Goal: Task Accomplishment & Management: Use online tool/utility

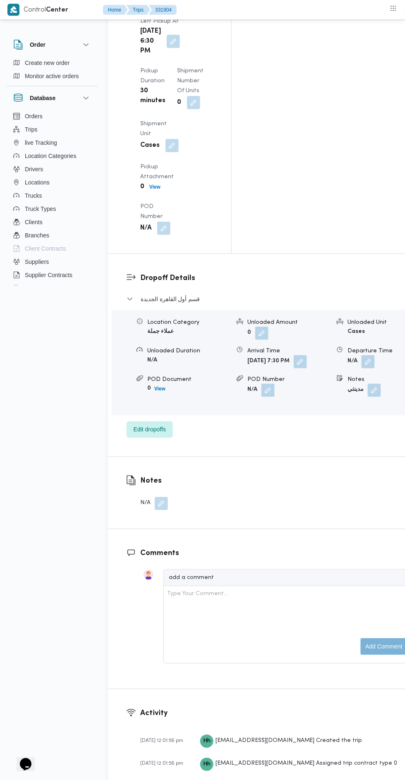
scroll to position [1160, 0]
click at [361, 355] on button "button" at bounding box center [367, 361] width 13 height 13
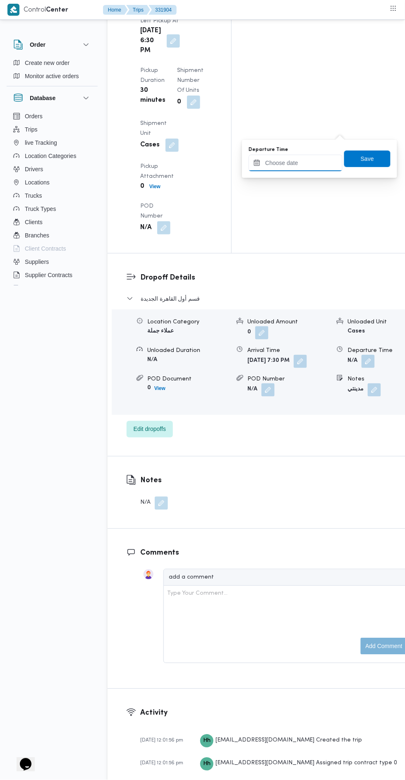
click at [328, 162] on input "Departure Time" at bounding box center [296, 163] width 94 height 17
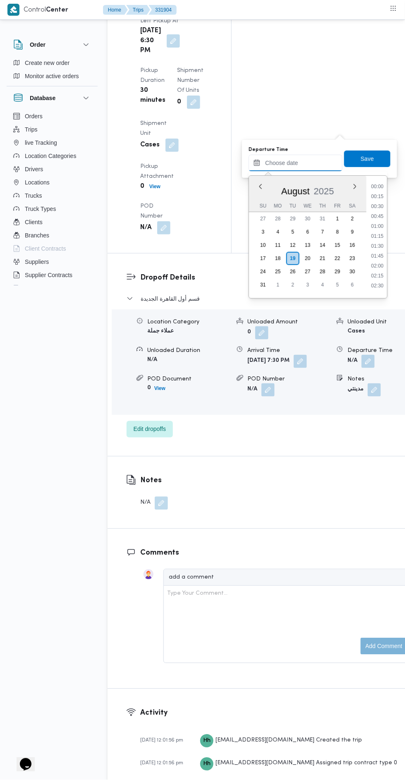
scroll to position [844, 0]
click at [375, 256] on li "23:00" at bounding box center [377, 256] width 19 height 8
type input "[DATE] 23:00"
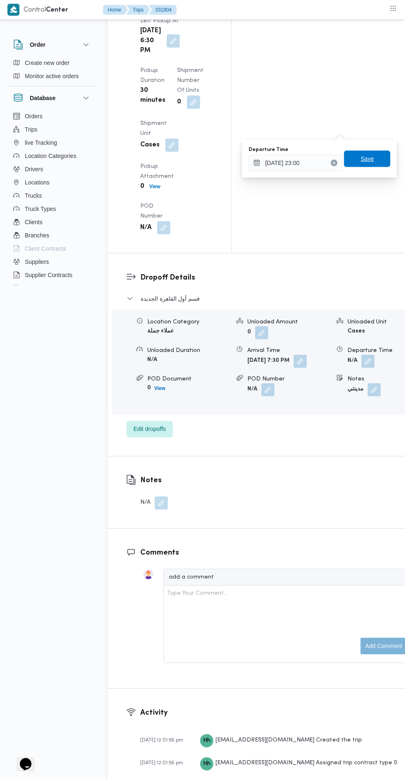
click at [372, 159] on span "Save" at bounding box center [367, 159] width 13 height 10
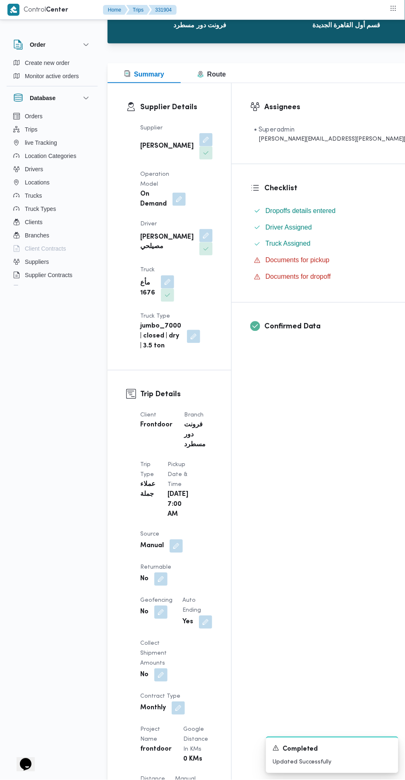
scroll to position [0, 0]
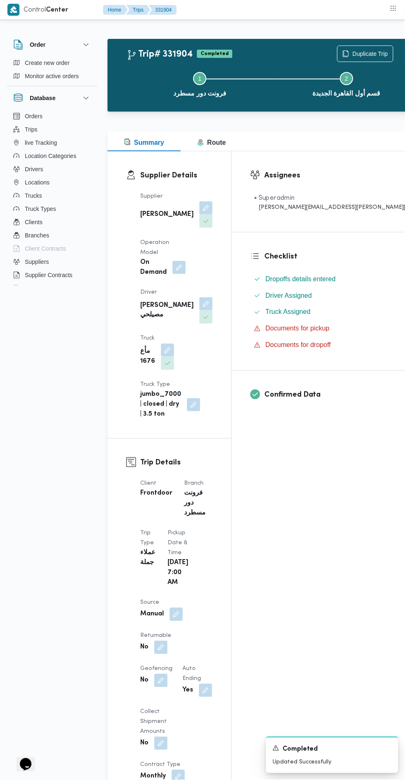
click at [403, 48] on button "Actions" at bounding box center [411, 53] width 17 height 17
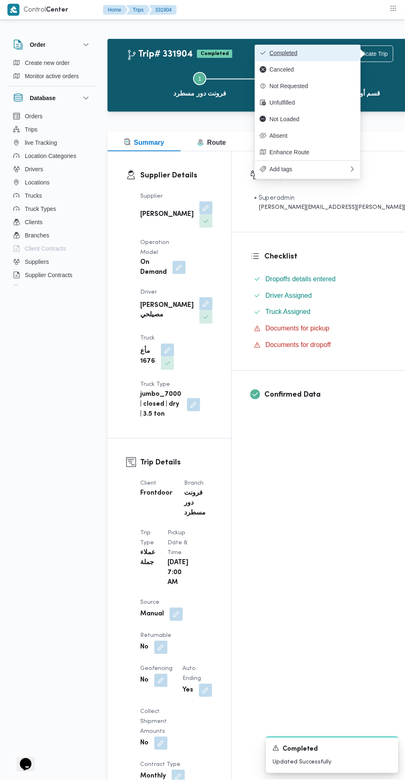
click at [331, 55] on span "Completed" at bounding box center [313, 53] width 86 height 7
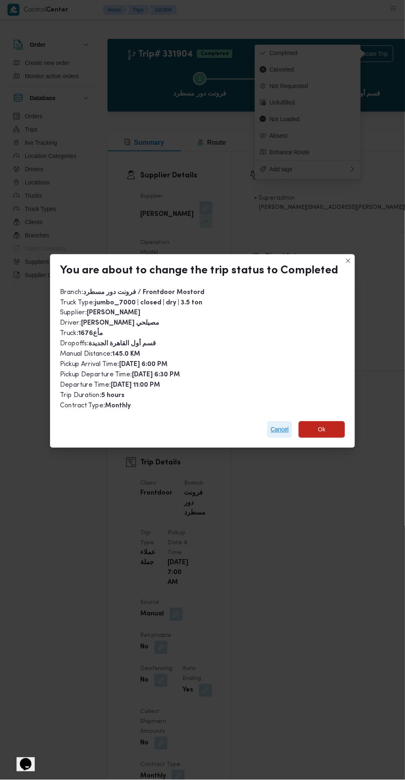
click at [277, 425] on span "Cancel" at bounding box center [279, 430] width 18 height 10
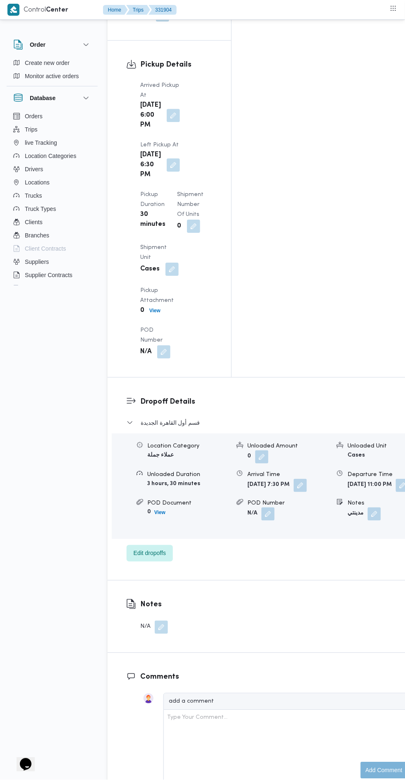
scroll to position [1054, 0]
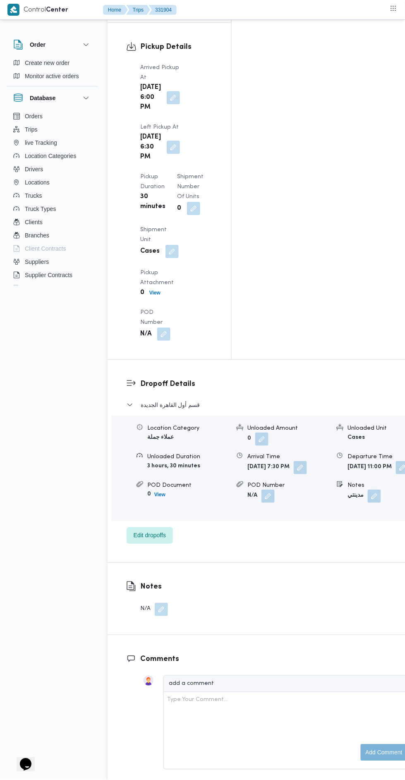
click at [294, 461] on button "button" at bounding box center [300, 467] width 13 height 13
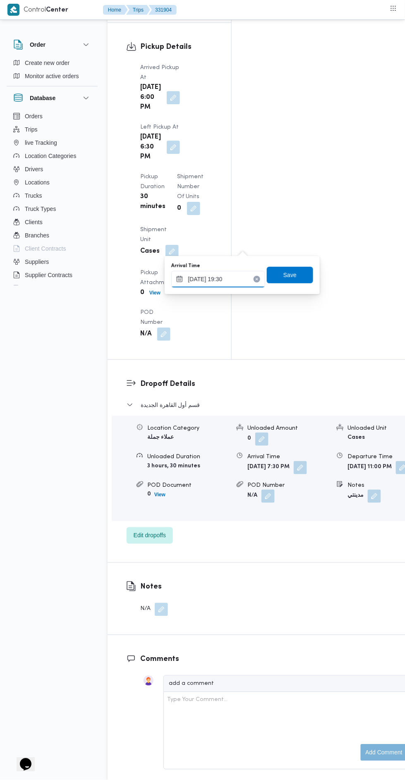
click at [232, 279] on input "[DATE] 19:30" at bounding box center [218, 279] width 94 height 17
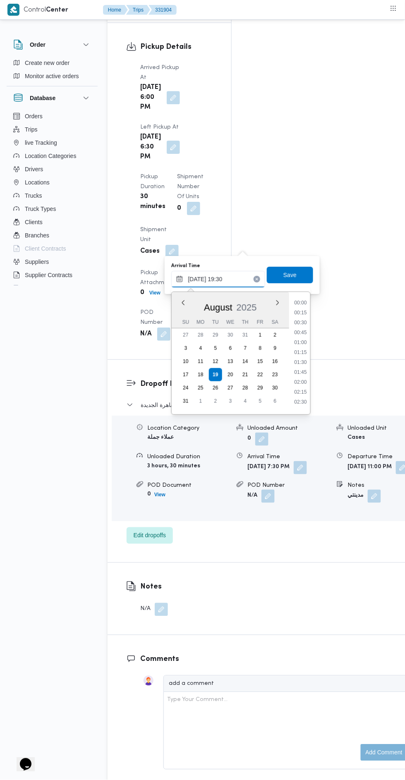
scroll to position [717, 0]
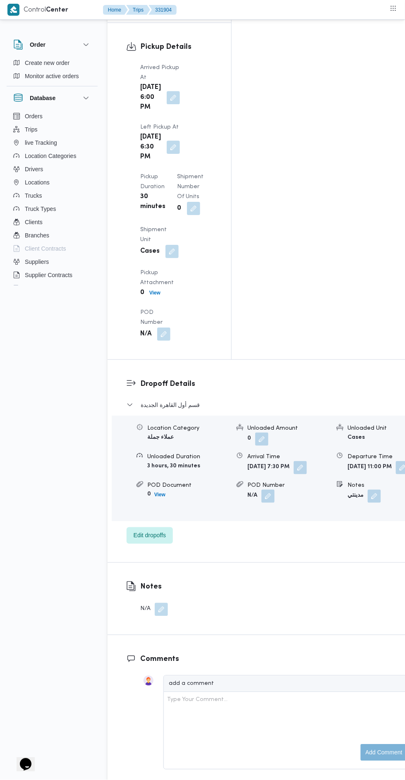
click at [371, 563] on div "Notes N/A" at bounding box center [271, 599] width 327 height 72
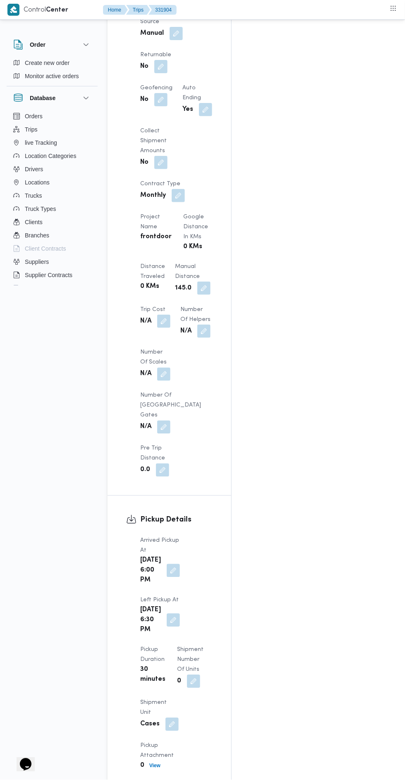
scroll to position [576, 0]
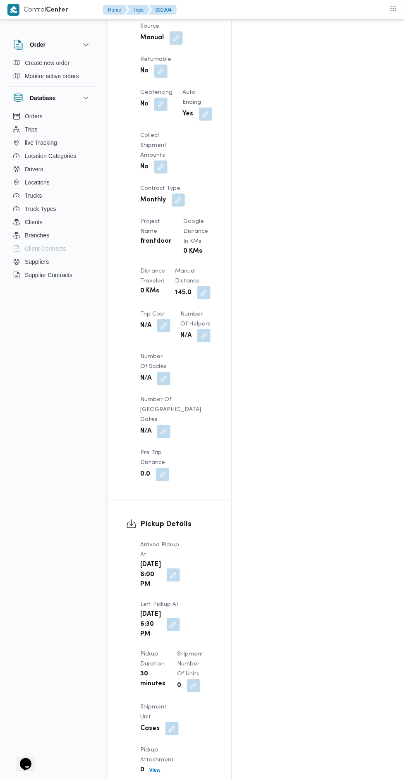
click at [209, 286] on button "button" at bounding box center [203, 292] width 13 height 13
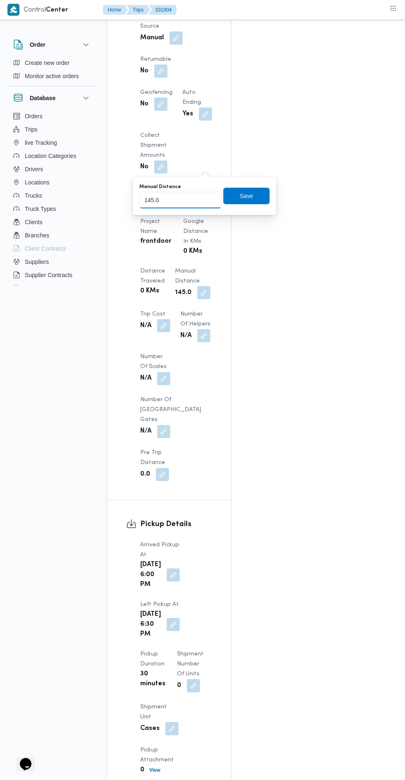
click at [197, 201] on input "145.0" at bounding box center [180, 200] width 82 height 17
type input "120"
click at [247, 193] on span "Save" at bounding box center [246, 196] width 13 height 10
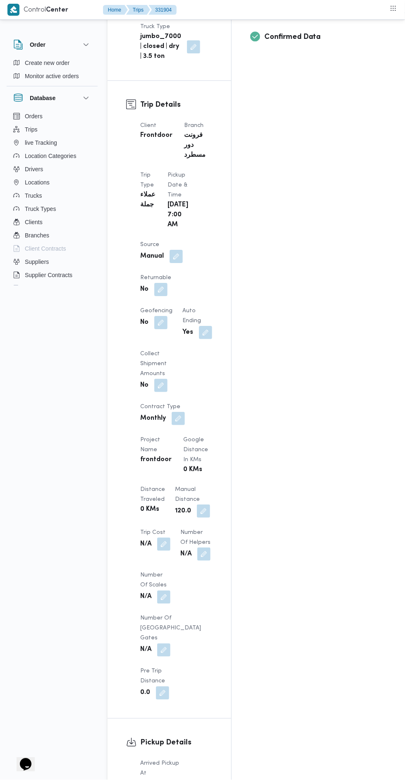
scroll to position [437, 0]
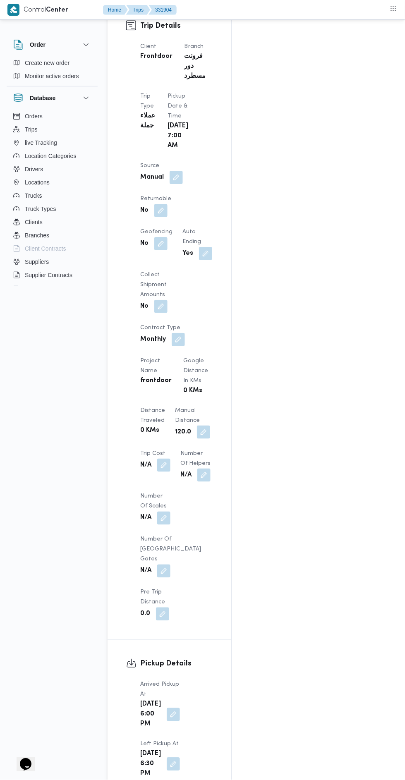
click at [210, 426] on button "button" at bounding box center [203, 432] width 13 height 13
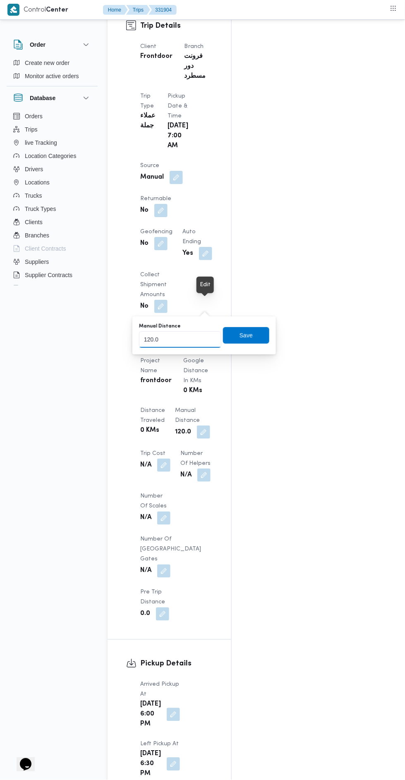
click at [196, 339] on input "120.0" at bounding box center [180, 339] width 82 height 17
type input "60"
click at [251, 335] on span "Save" at bounding box center [245, 335] width 13 height 10
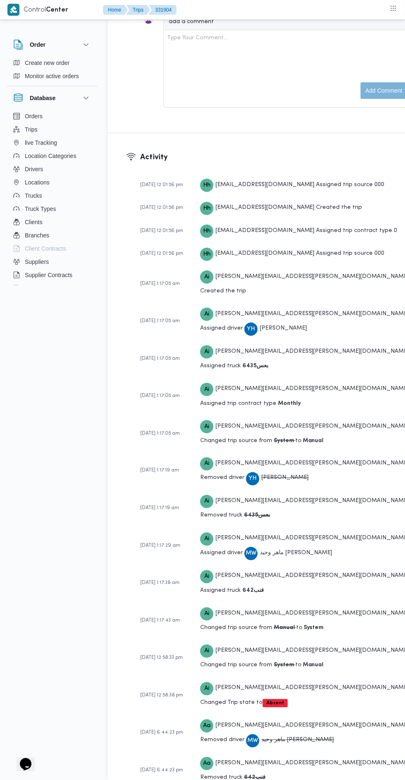
scroll to position [1718, 0]
